Goal: Information Seeking & Learning: Learn about a topic

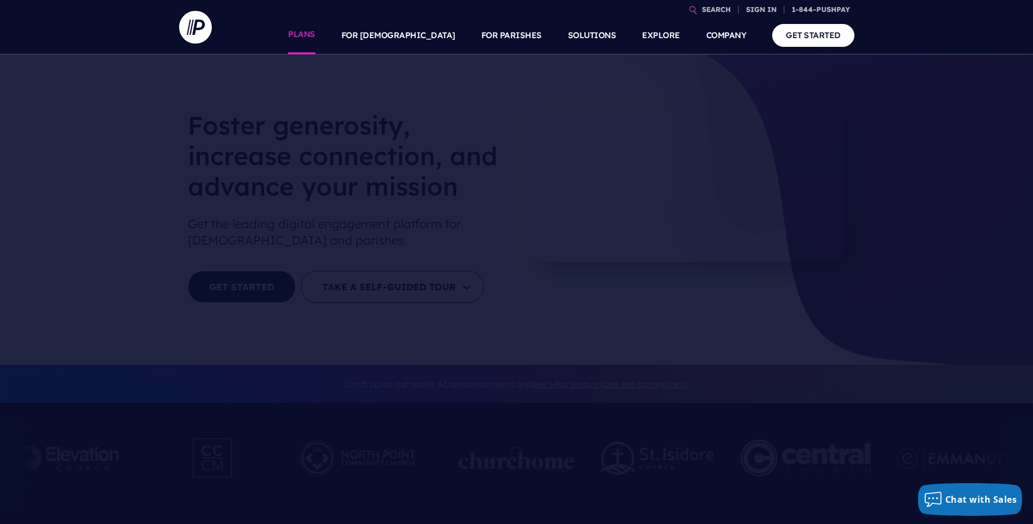
click at [315, 33] on link "PLANS" at bounding box center [301, 35] width 27 height 38
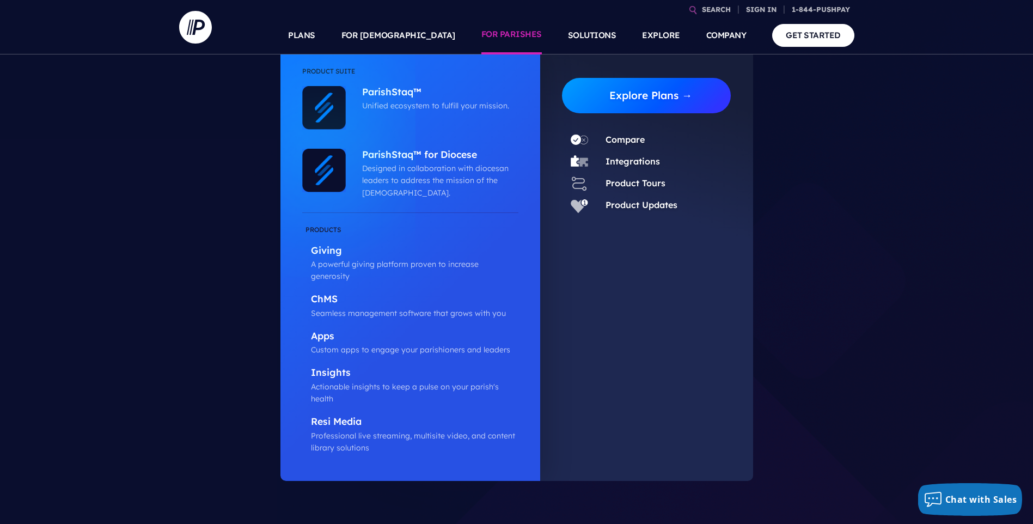
click at [598, 89] on link "Explore Plans →" at bounding box center [651, 95] width 161 height 35
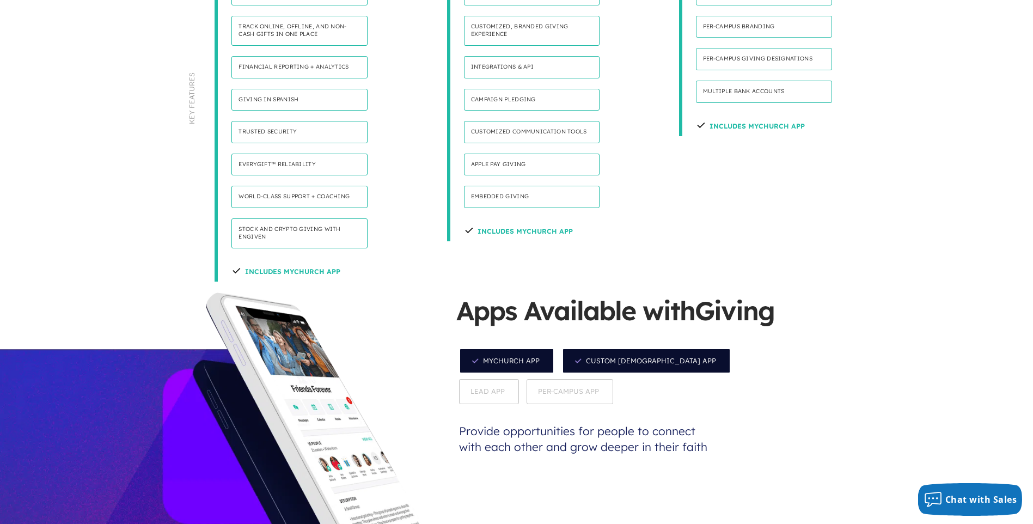
scroll to position [545, 0]
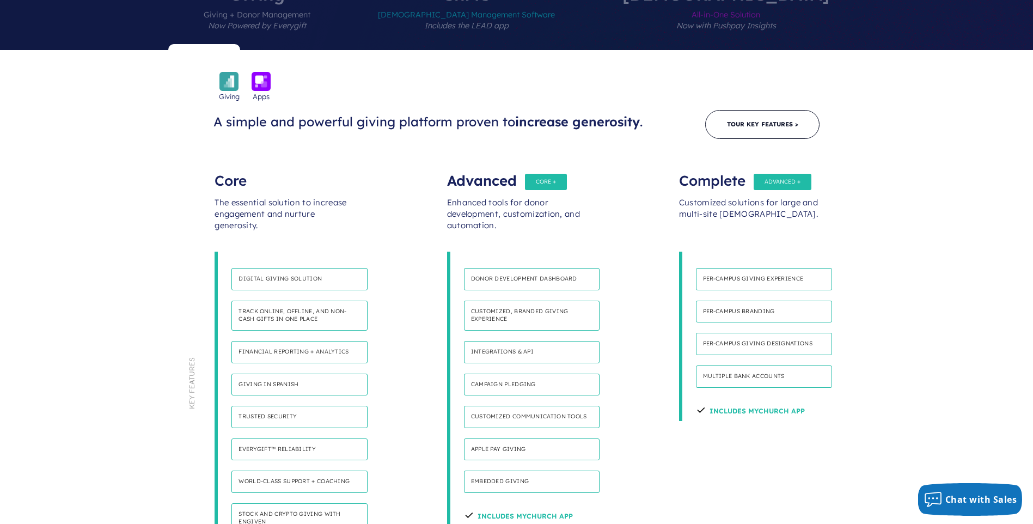
click at [563, 164] on div "Advanced" at bounding box center [516, 175] width 139 height 22
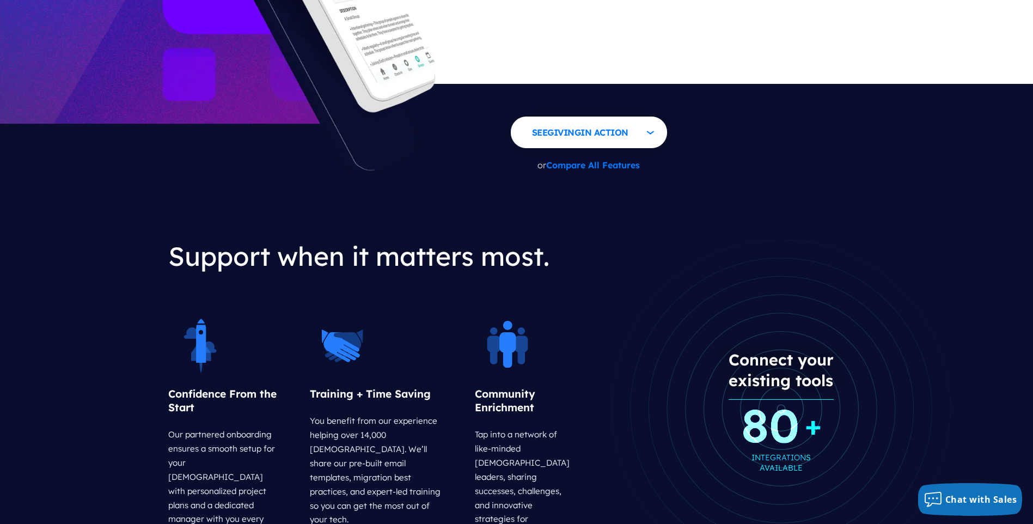
scroll to position [1144, 0]
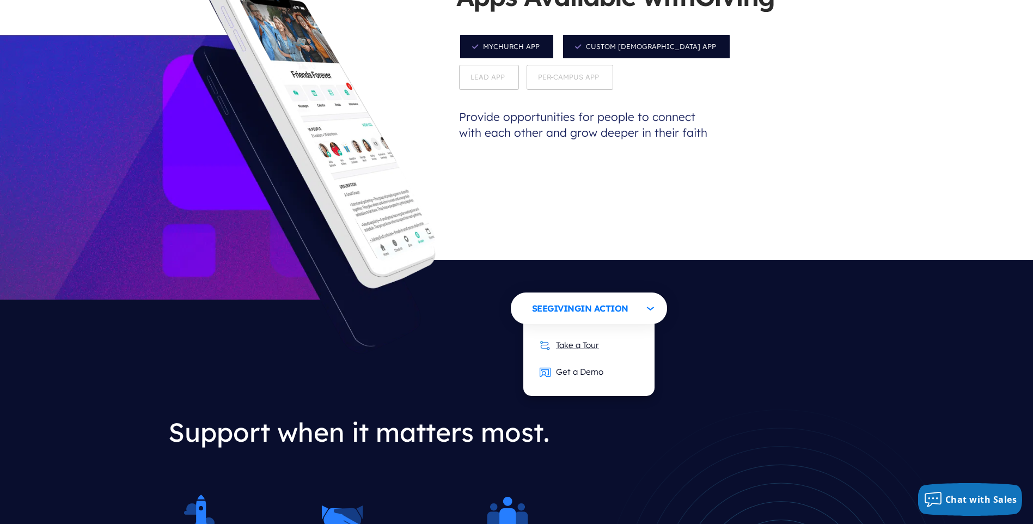
click at [592, 332] on link "Take a Tour" at bounding box center [569, 345] width 81 height 27
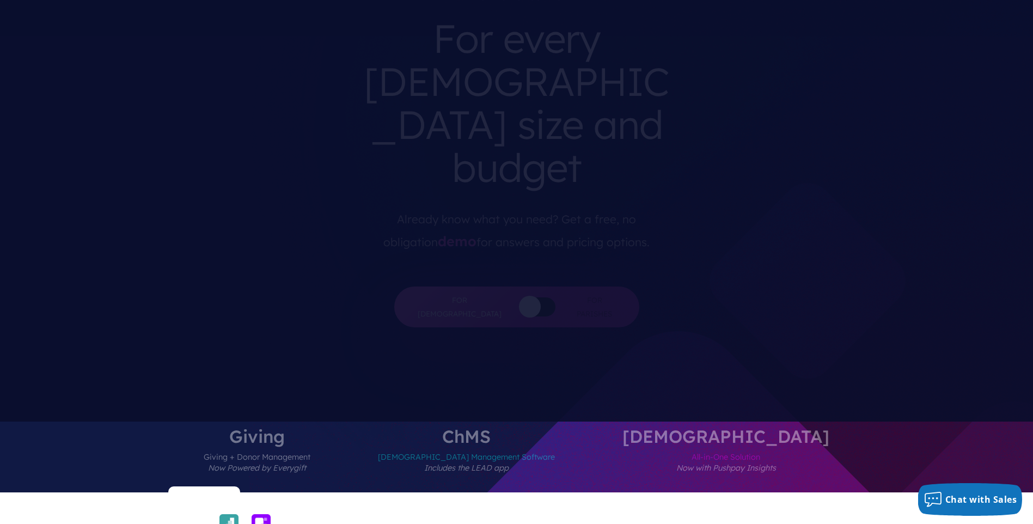
scroll to position [0, 0]
